Goal: Task Accomplishment & Management: Manage account settings

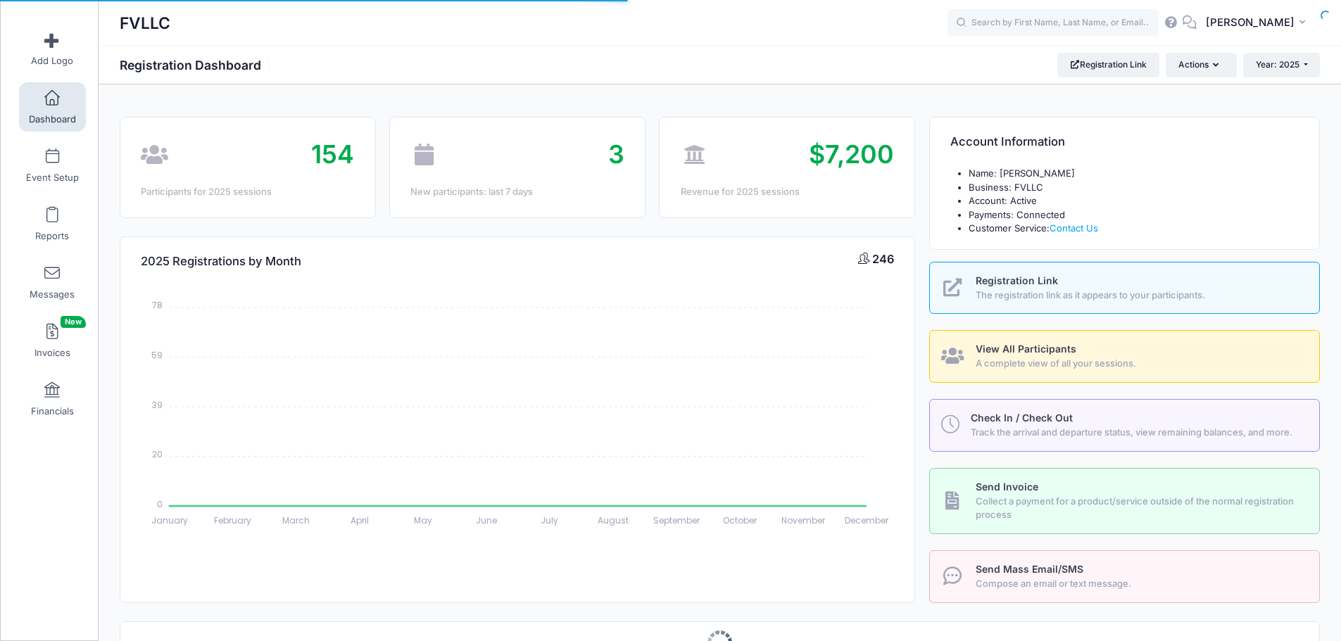
select select
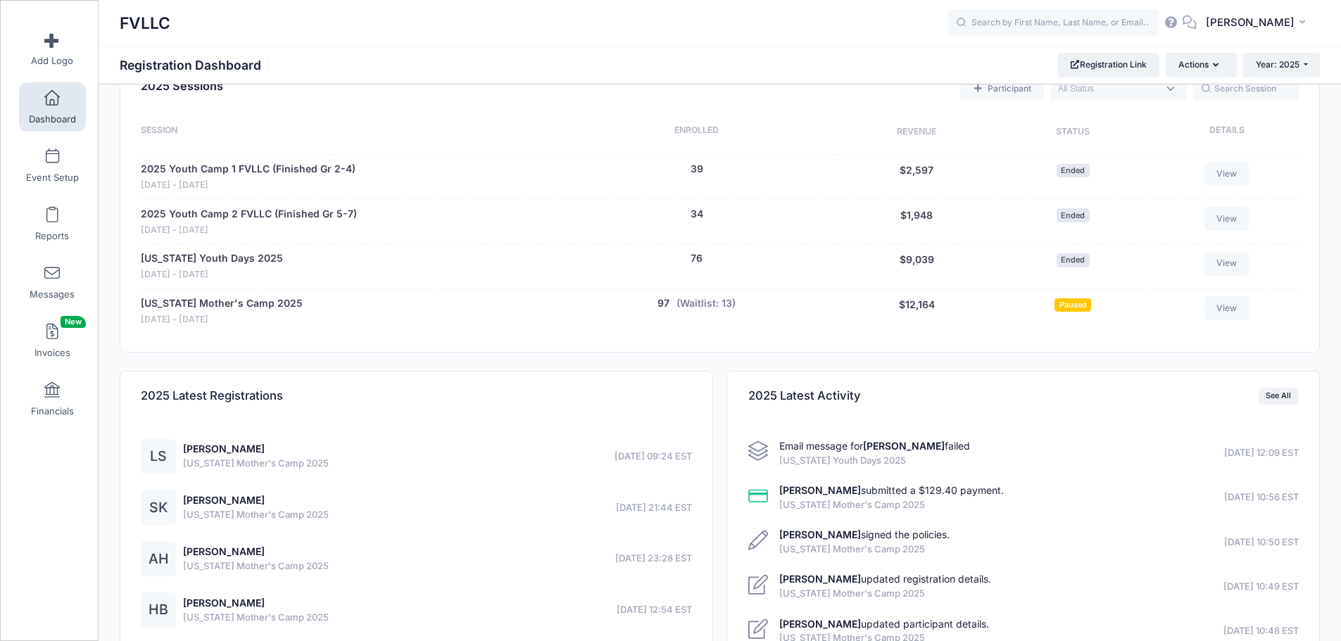
scroll to position [563, 0]
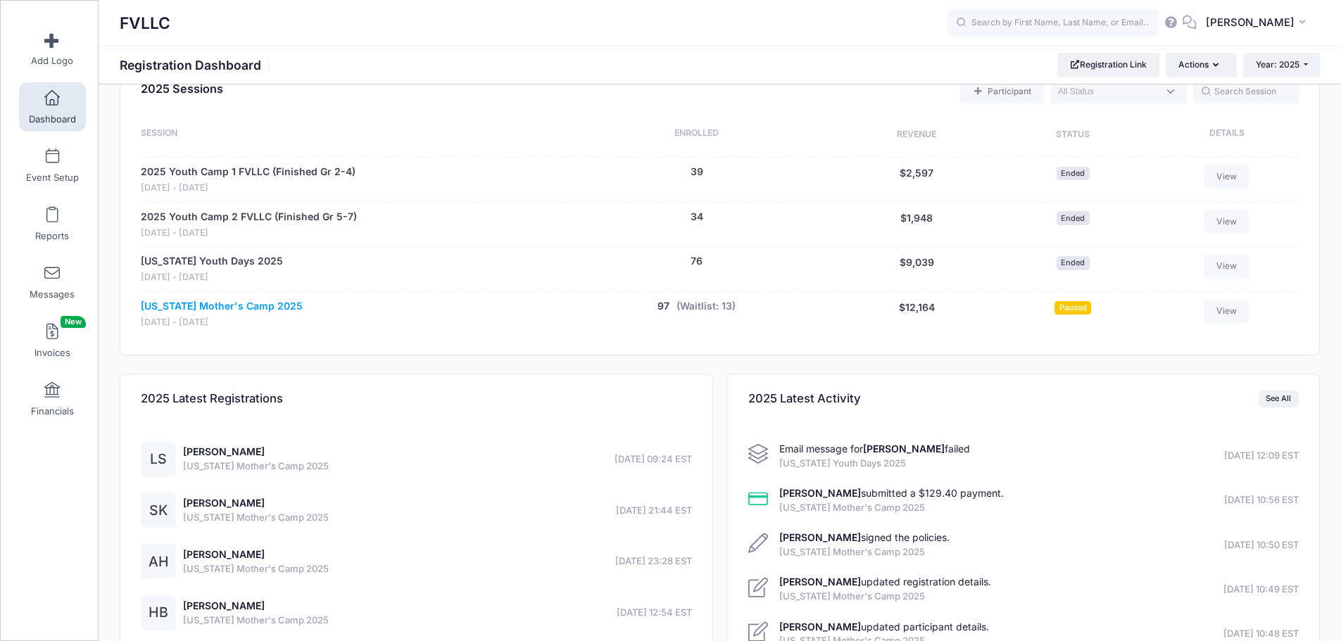
click at [242, 306] on link "[US_STATE] Mother's Camp 2025" at bounding box center [222, 306] width 162 height 15
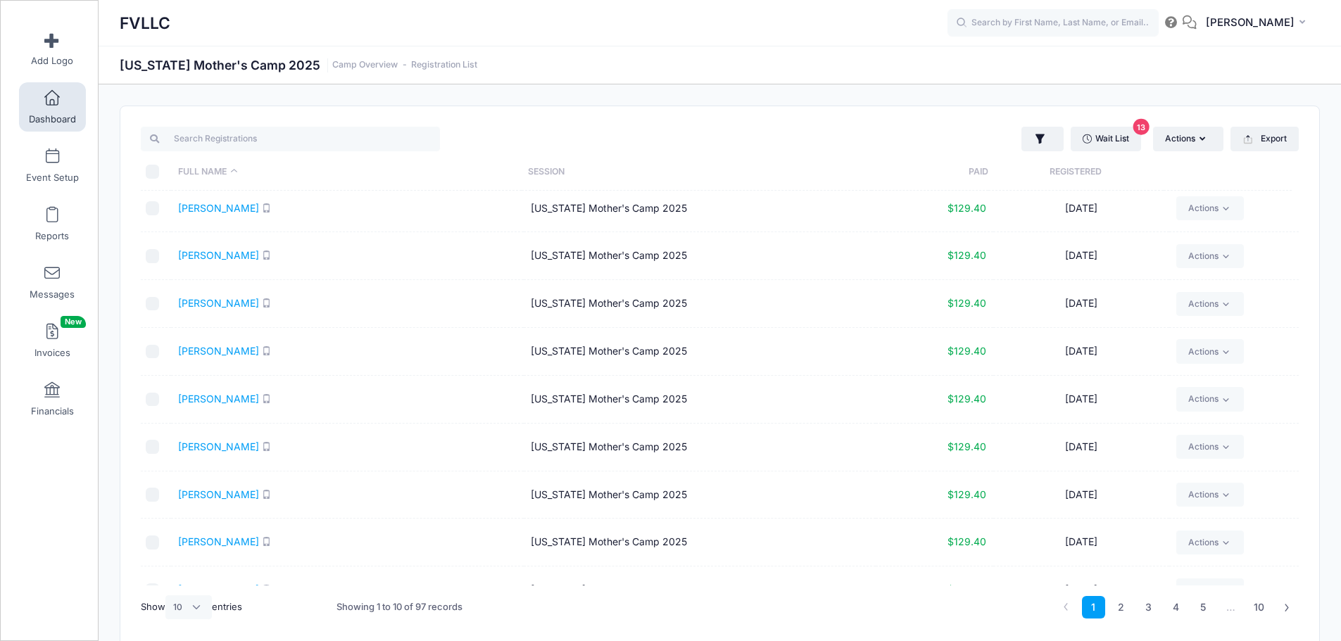
scroll to position [82, 0]
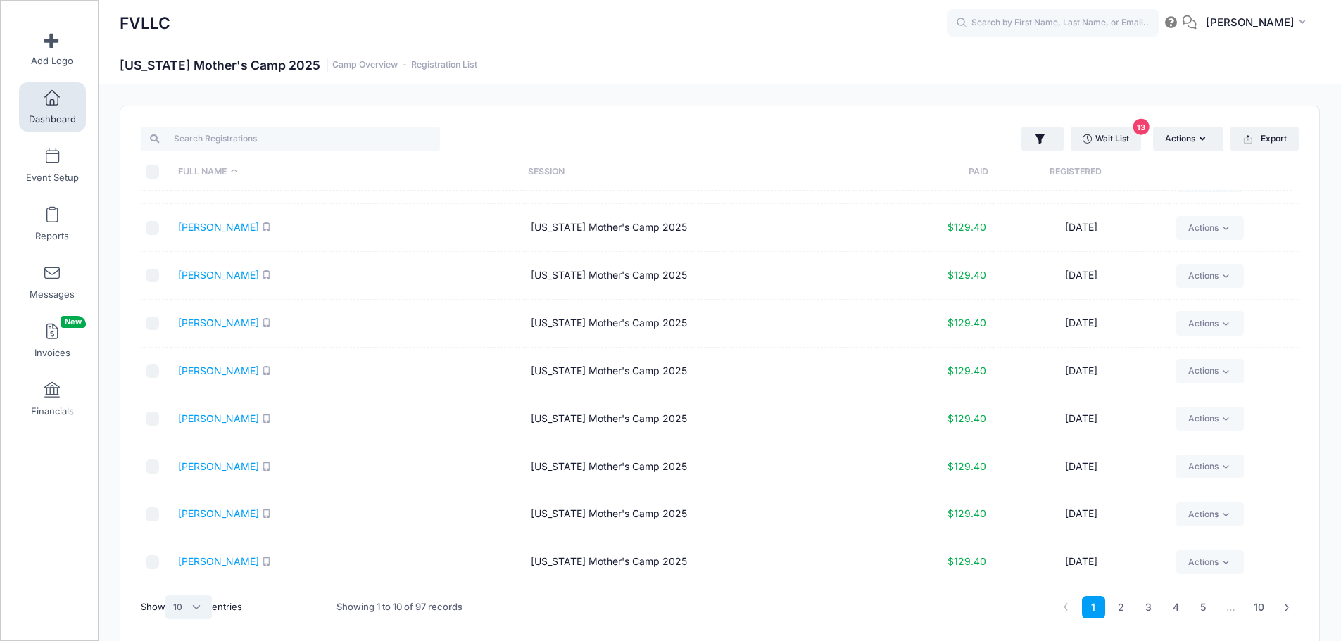
click at [198, 610] on select "All 10 25 50" at bounding box center [188, 608] width 46 height 24
select select "50"
click at [168, 596] on select "All 10 25 50" at bounding box center [188, 608] width 46 height 24
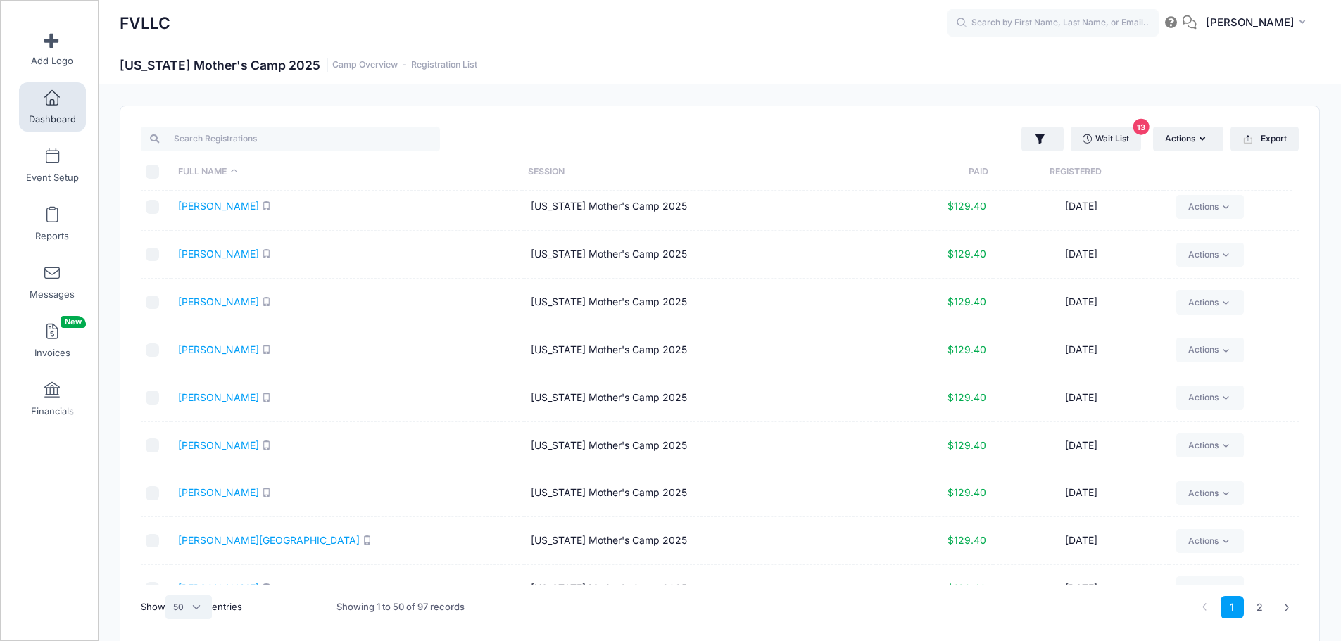
scroll to position [504, 0]
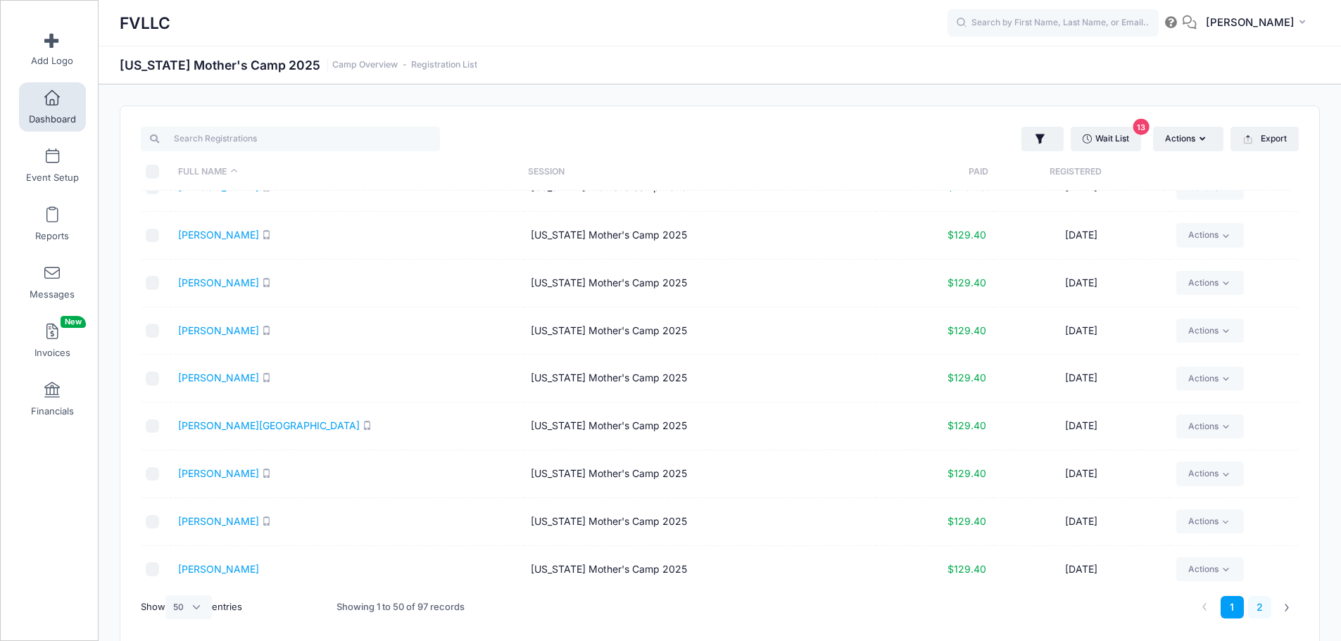
click at [1255, 606] on link "2" at bounding box center [1259, 607] width 23 height 23
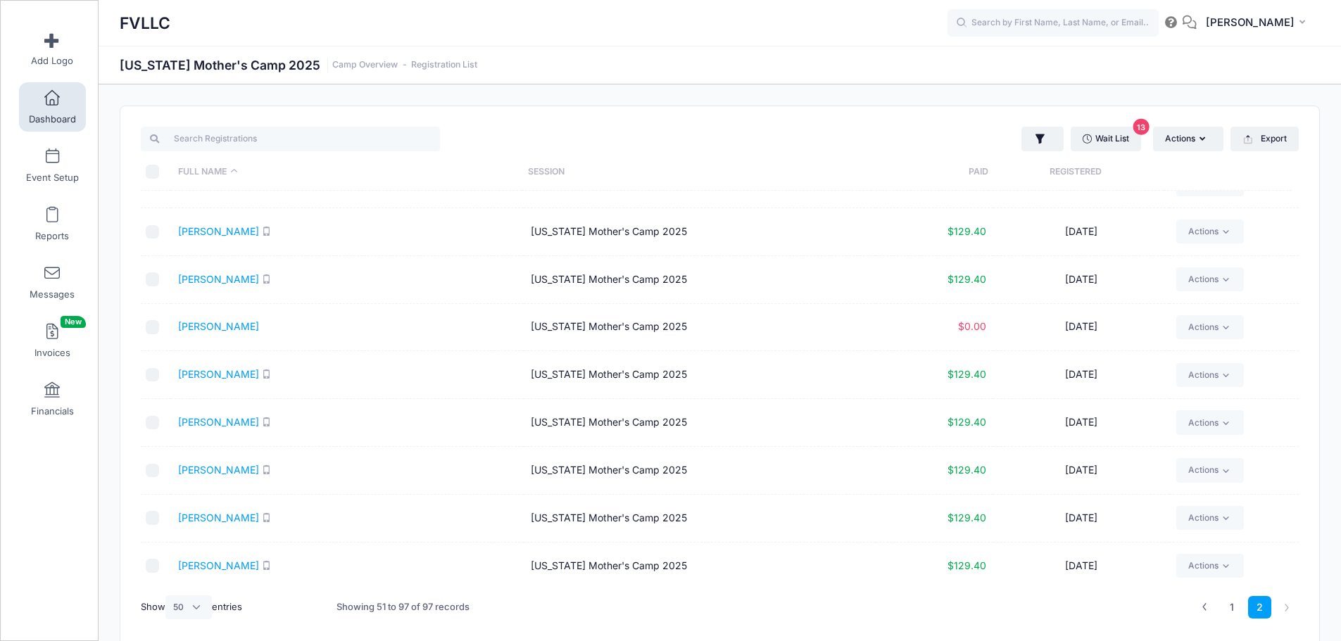
scroll to position [1419, 0]
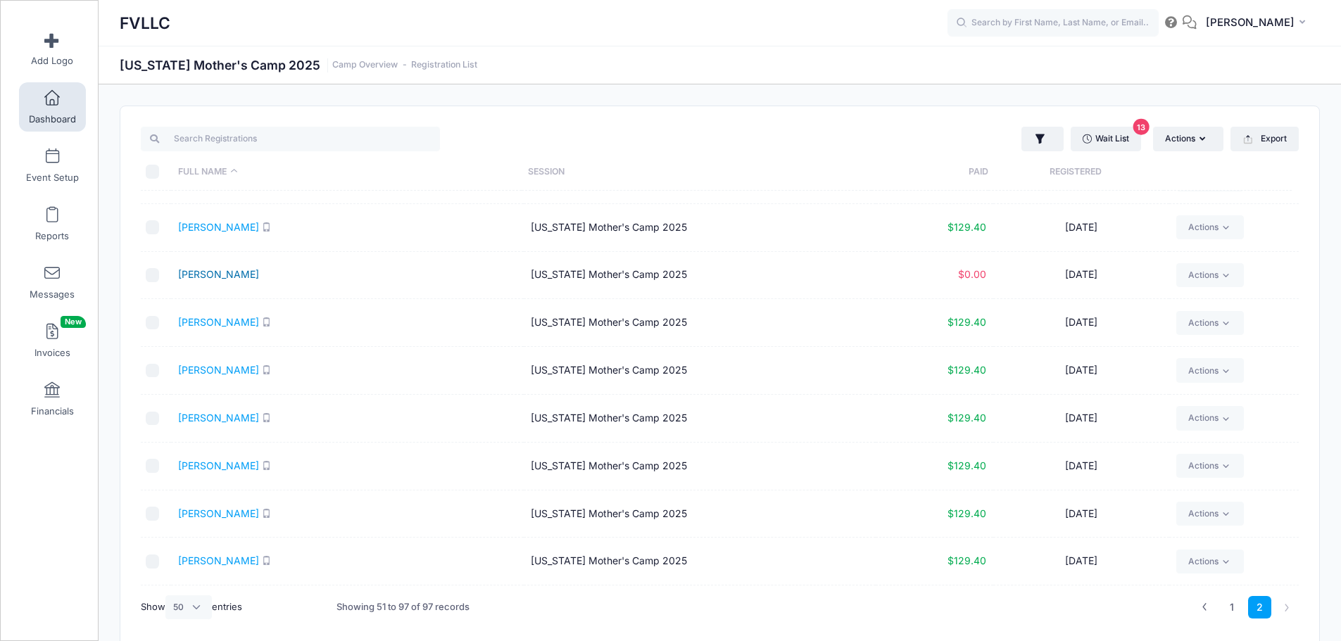
click at [234, 278] on link "Simonson, Gloria" at bounding box center [218, 274] width 81 height 12
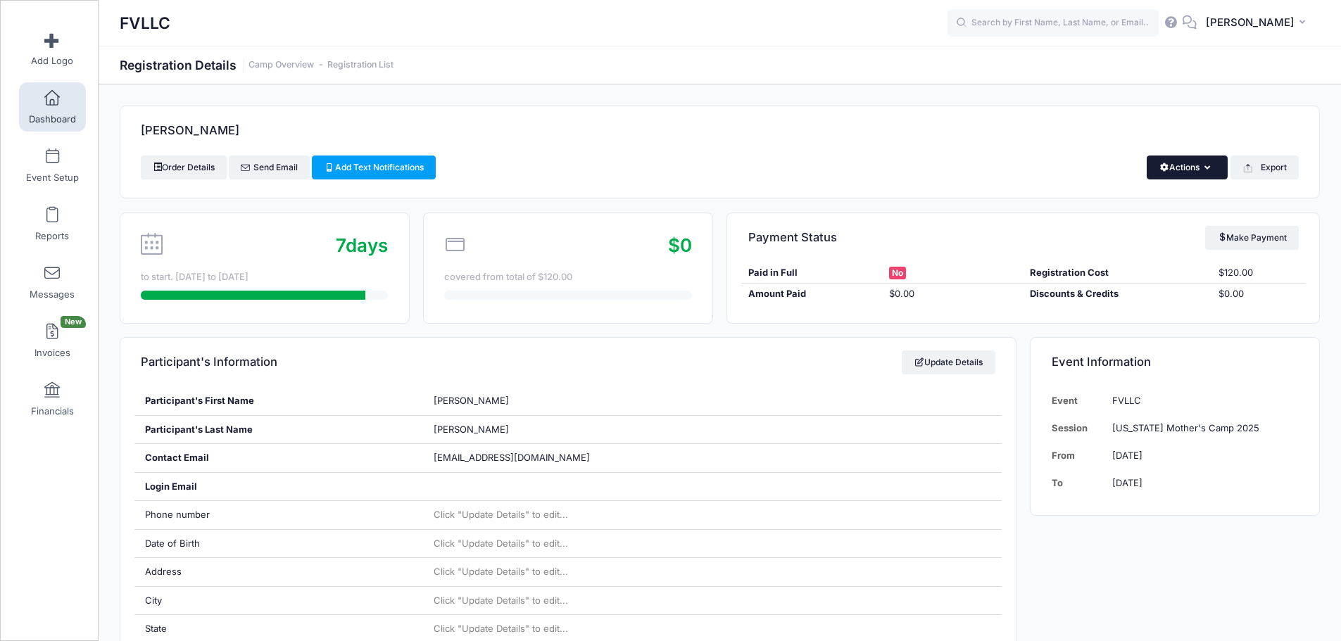
click at [1180, 158] on button "Actions" at bounding box center [1187, 168] width 81 height 24
click at [1088, 265] on link "Delete" at bounding box center [1140, 271] width 163 height 27
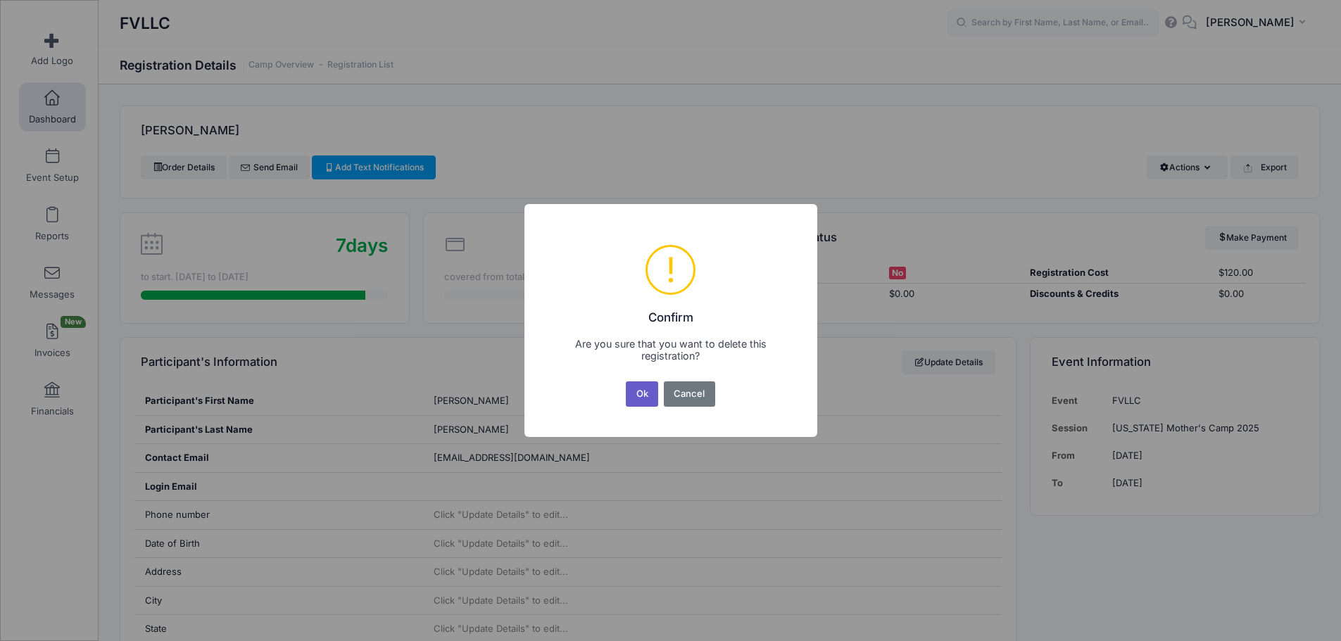
click at [636, 398] on button "Ok" at bounding box center [642, 394] width 32 height 25
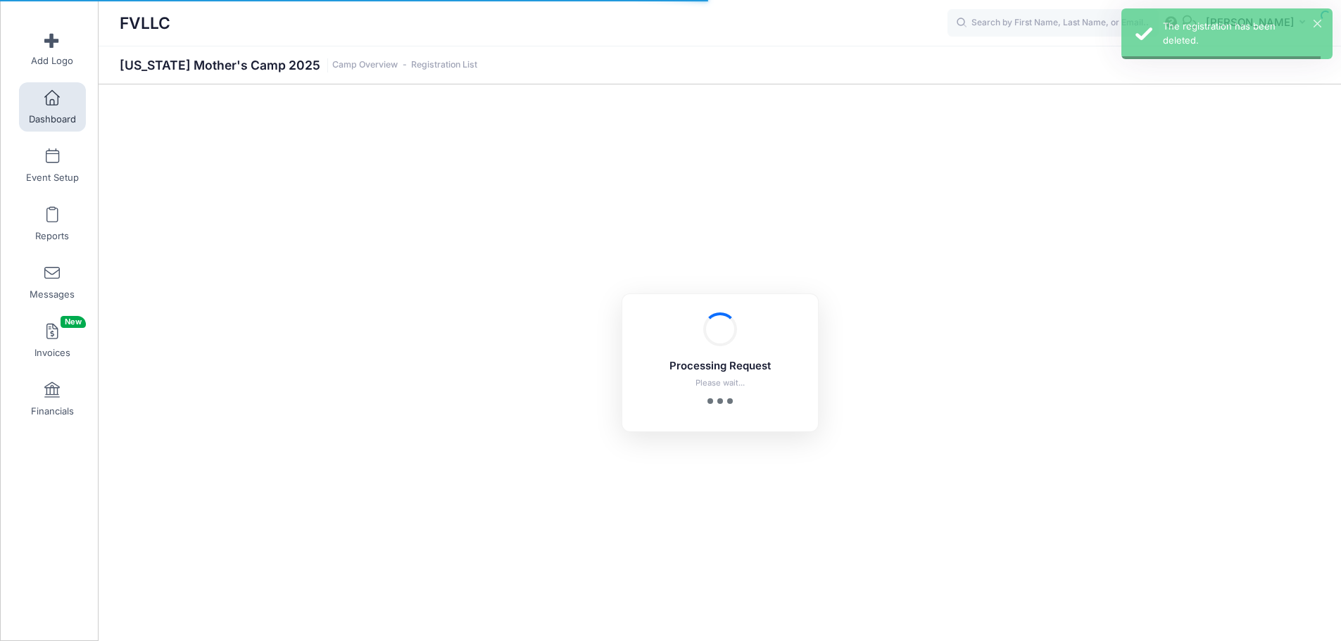
select select "10"
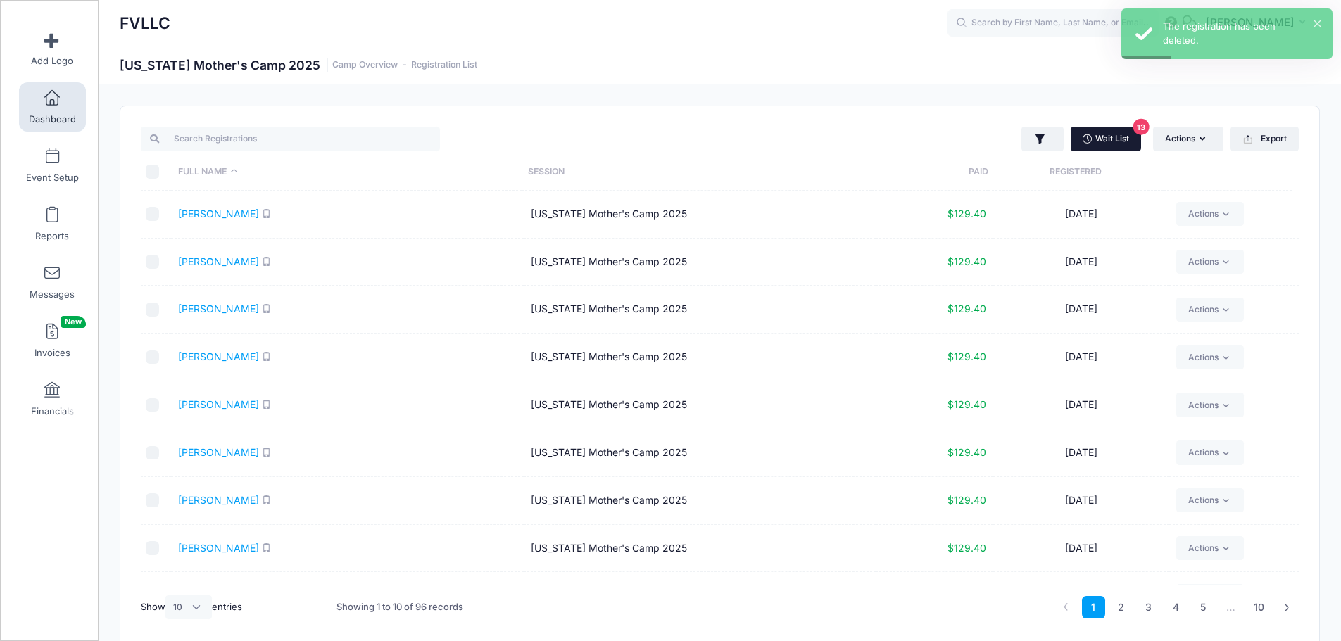
click at [1123, 146] on link "Wait List 13" at bounding box center [1106, 139] width 70 height 24
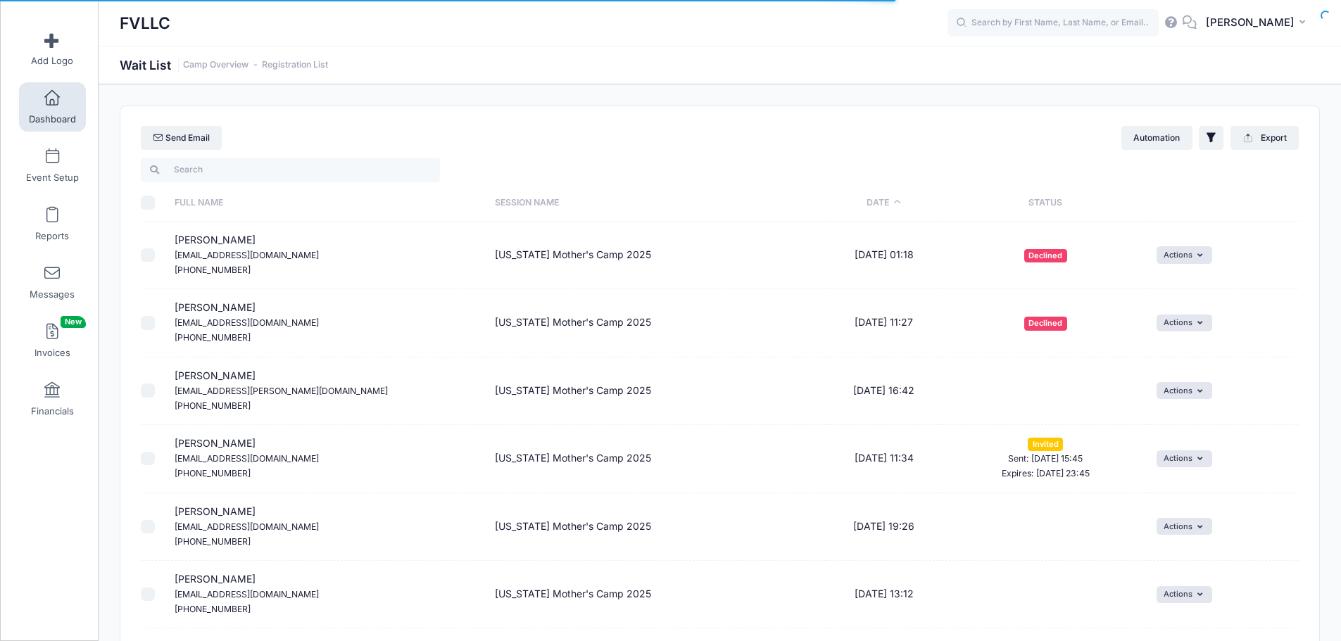
select select "50"
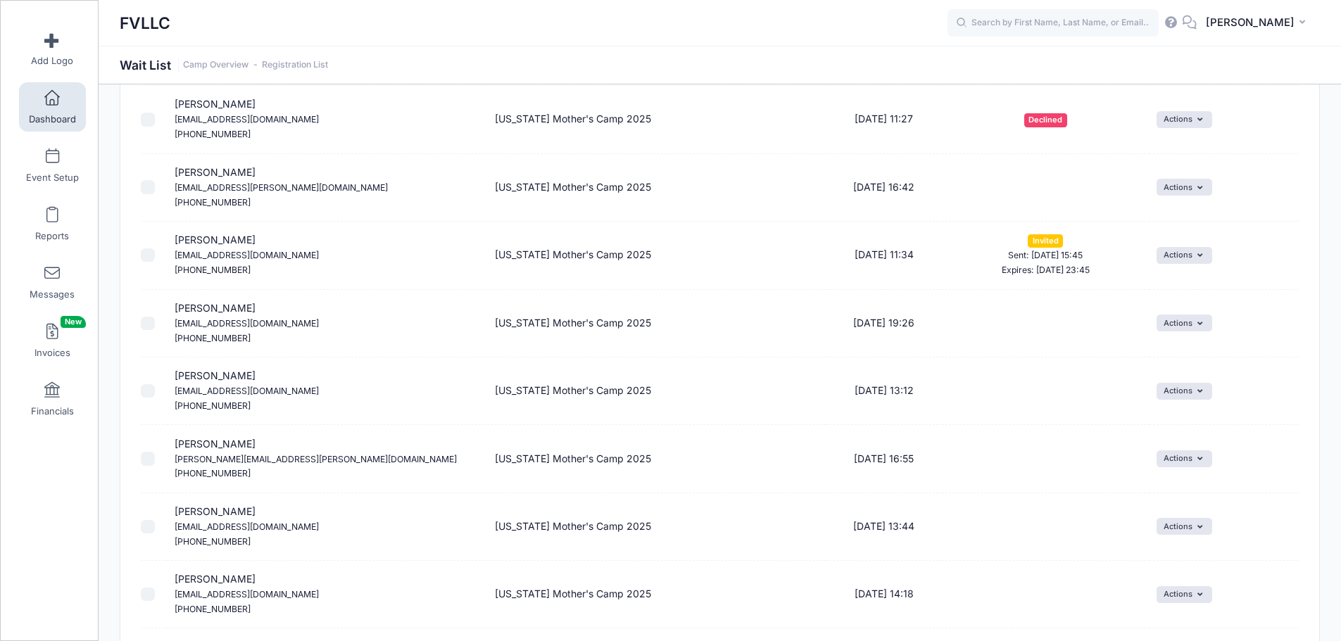
scroll to position [211, 0]
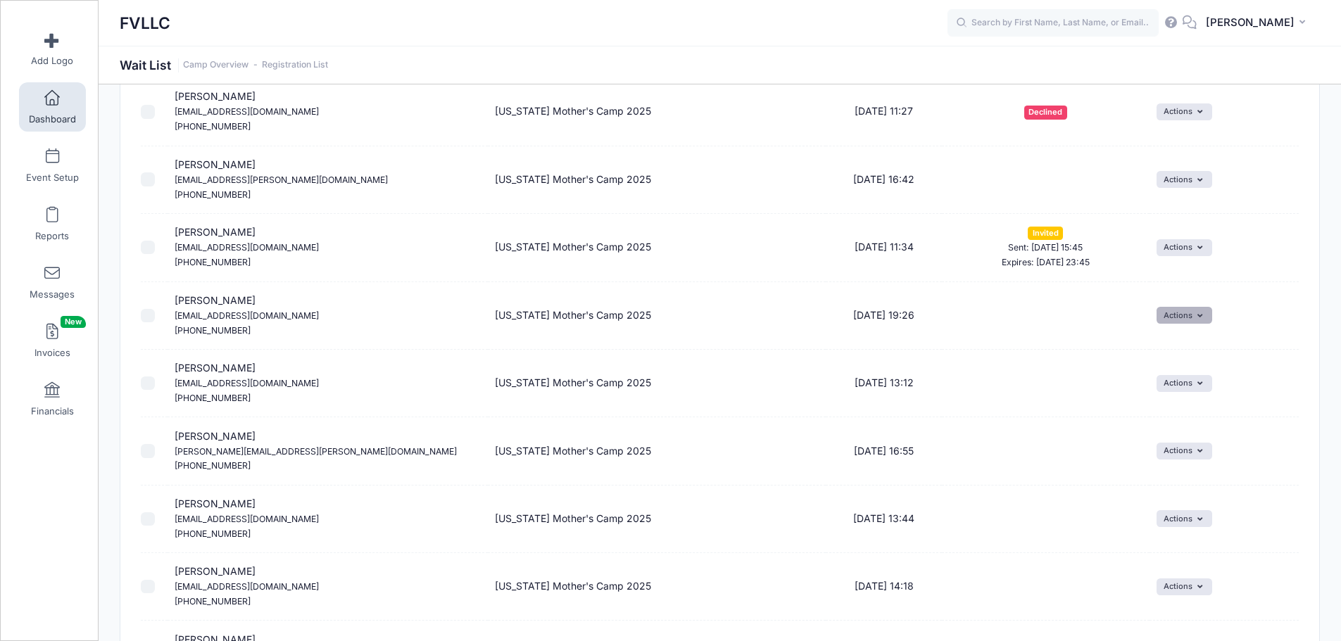
click at [1189, 323] on button "Actions" at bounding box center [1185, 315] width 56 height 17
click at [1170, 341] on link "Invite" at bounding box center [1173, 346] width 61 height 27
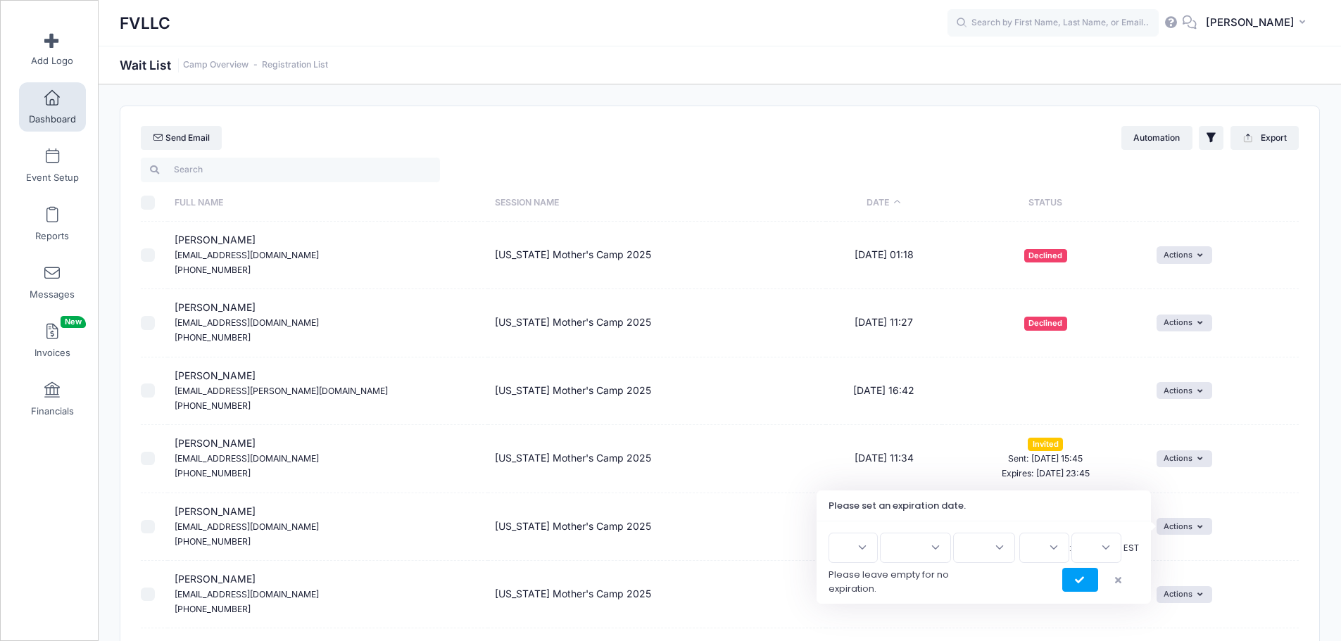
click at [874, 555] on select "1 2 3 4 5 6 7 8 9 10 11 12 13 14 15 16 17 18 19 20 21 22 23 24 25 26 27 28 29 3…" at bounding box center [853, 548] width 49 height 30
select select "10"
click at [833, 533] on select "1 2 3 4 5 6 7 8 9 10 11 12 13 14 15 16 17 18 19 20 21 22 23 24 25 26 27 28 29 3…" at bounding box center [853, 548] width 49 height 30
click at [929, 548] on select "Jan Feb Mar Apr May Jun [DATE] Aug Sep Oct Nov Dec" at bounding box center [915, 548] width 71 height 30
select select "9"
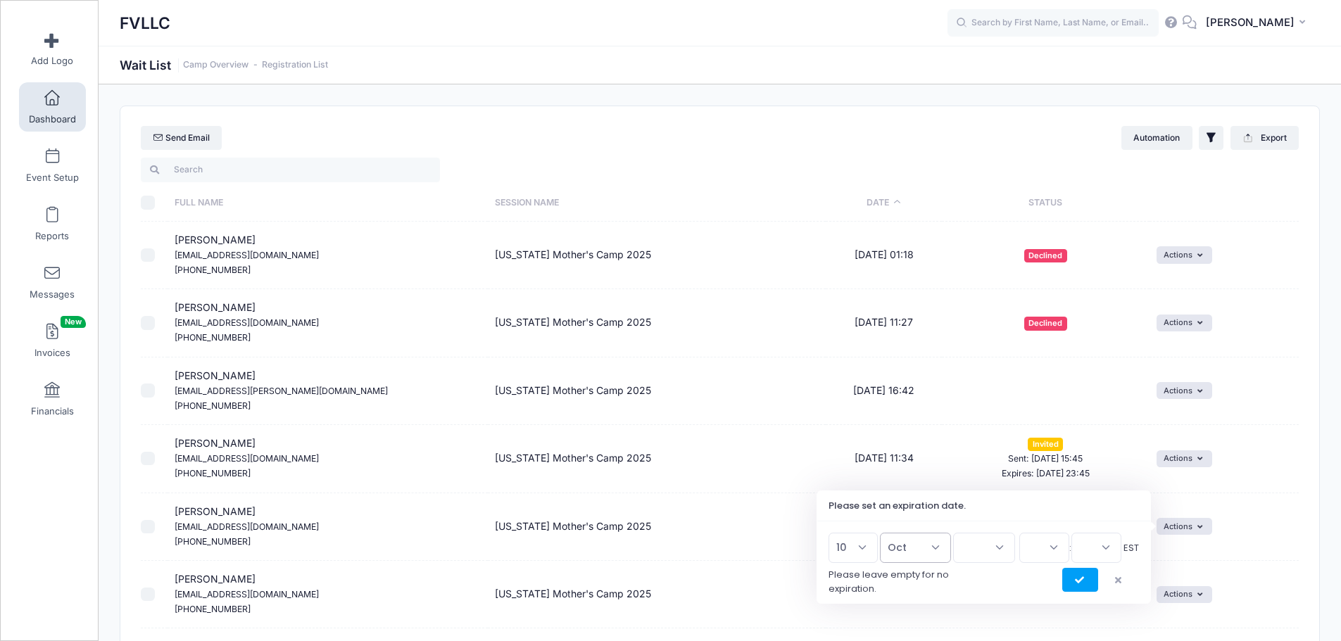
click at [886, 533] on select "Jan Feb Mar Apr May Jun [DATE] Aug Sep Oct Nov Dec" at bounding box center [915, 548] width 71 height 30
click at [992, 548] on select "2026 2025" at bounding box center [984, 548] width 62 height 30
select select "2025"
click at [953, 533] on select "2026 2025" at bounding box center [984, 548] width 62 height 30
click at [1052, 551] on select "00 01 02 03 04 05 06 07 08 09 10 11 12 13 14 15 16 17 18 19 20 21 22 23" at bounding box center [1044, 548] width 50 height 30
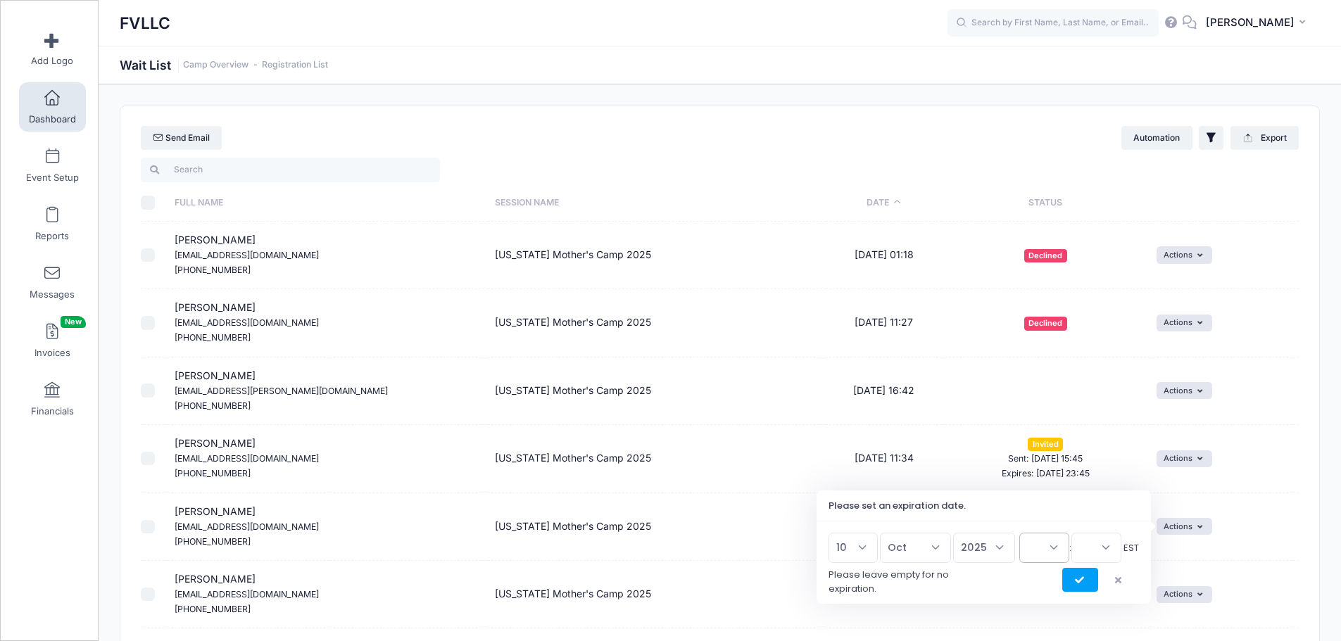
select select "23"
click at [1019, 533] on select "00 01 02 03 04 05 06 07 08 09 10 11 12 13 14 15 16 17 18 19 20 21 22 23" at bounding box center [1044, 548] width 50 height 30
click at [1108, 536] on select "00 15 30 45" at bounding box center [1096, 548] width 50 height 30
select select "45"
click at [1071, 533] on select "00 15 30 45" at bounding box center [1096, 548] width 50 height 30
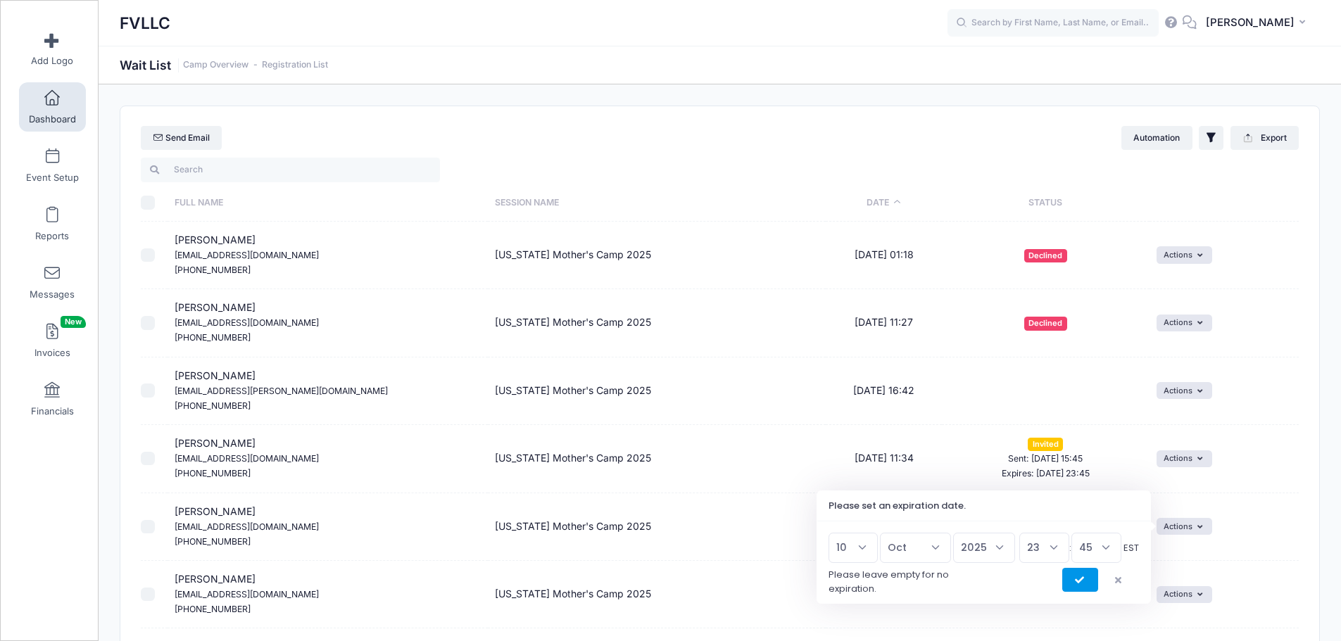
click at [1081, 581] on icon "submit" at bounding box center [1080, 581] width 11 height 0
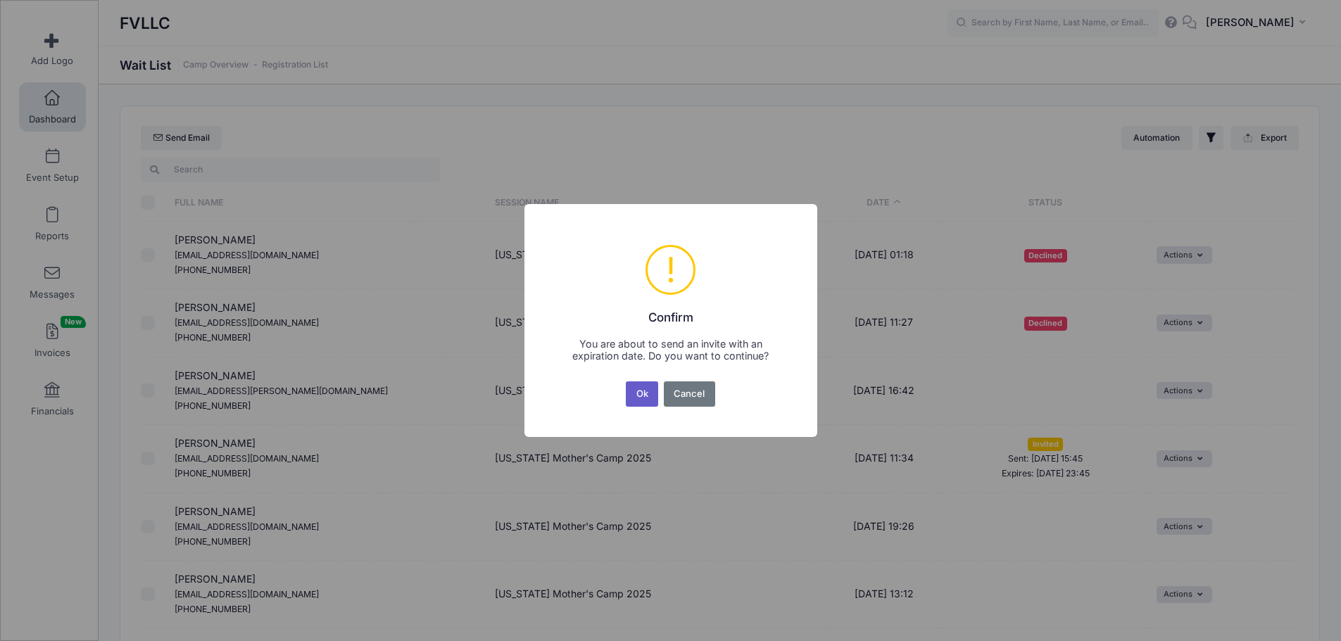
click at [650, 398] on button "Ok" at bounding box center [642, 394] width 32 height 25
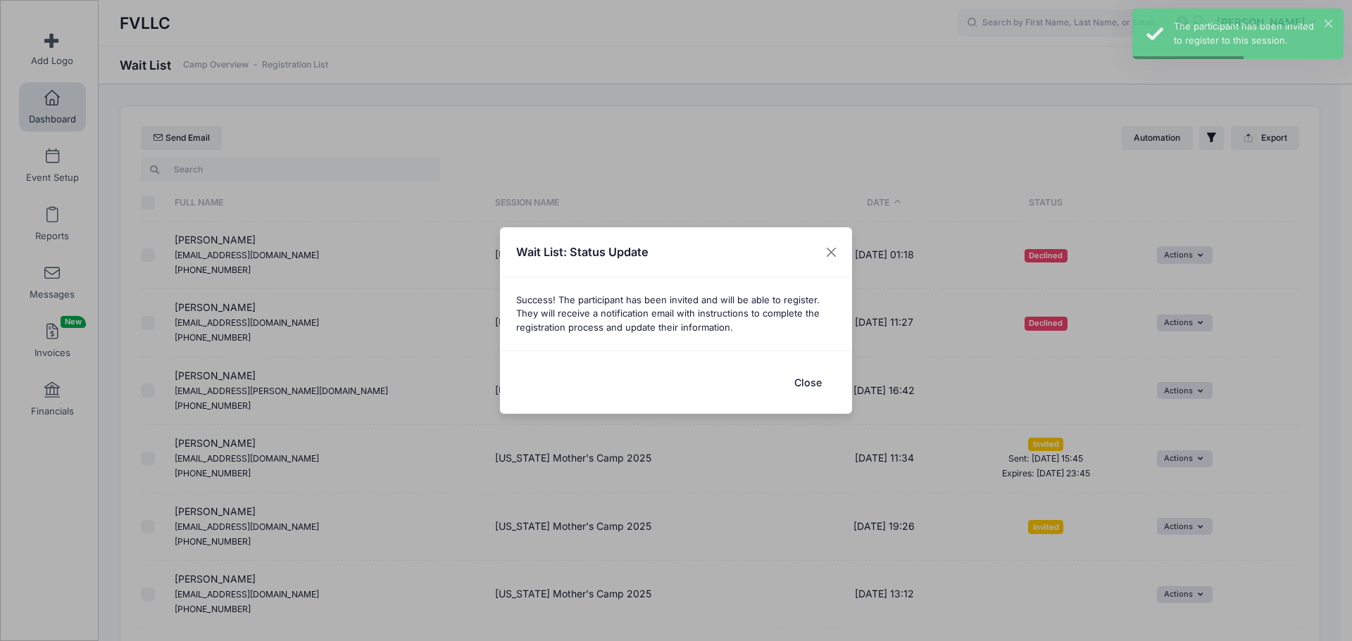
click at [810, 385] on button "Close" at bounding box center [807, 382] width 56 height 30
